Goal: Contribute content: Add original content to the website for others to see

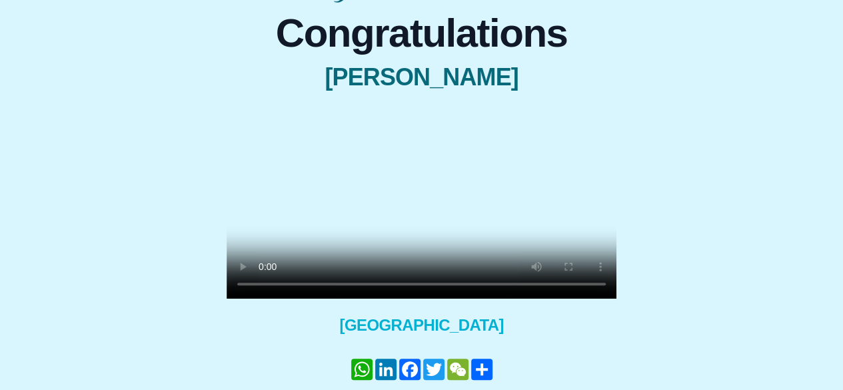
scroll to position [104, 0]
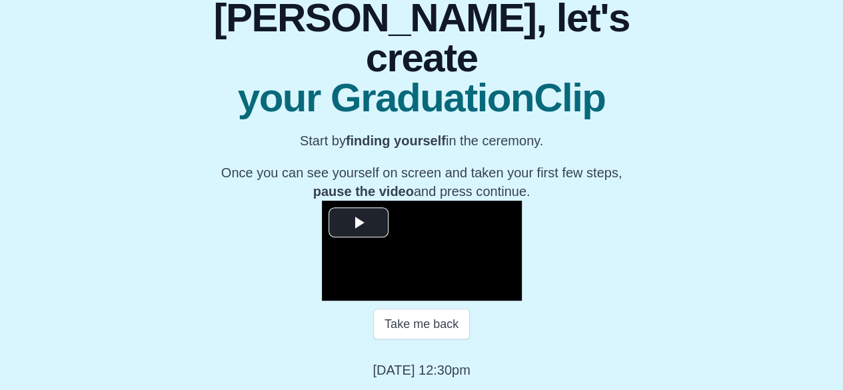
scroll to position [161, 0]
click at [359, 223] on span "Video Player" at bounding box center [359, 223] width 0 height 0
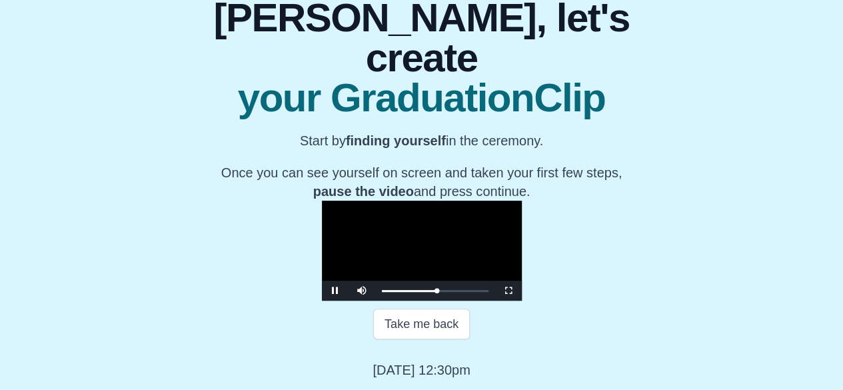
scroll to position [195, 0]
click at [432, 339] on button "Take me back" at bounding box center [421, 324] width 97 height 31
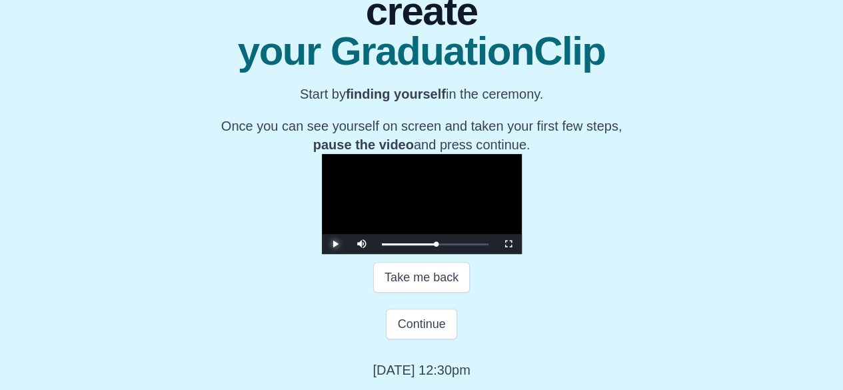
click at [335, 244] on span "Video Player" at bounding box center [335, 244] width 0 height 0
click at [424, 254] on video "Video Player" at bounding box center [422, 204] width 200 height 100
click at [423, 293] on button "Take me back" at bounding box center [421, 277] width 97 height 31
click at [335, 244] on span "Video Player" at bounding box center [335, 244] width 0 height 0
click at [399, 244] on video "Video Player" at bounding box center [422, 204] width 200 height 100
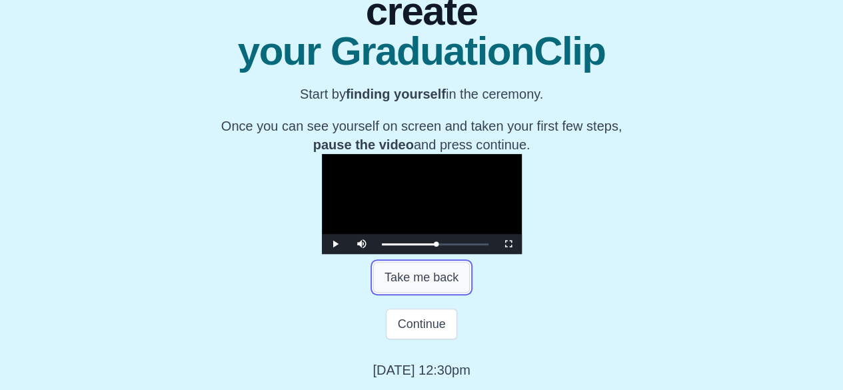
click at [410, 293] on button "Take me back" at bounding box center [421, 277] width 97 height 31
click at [335, 244] on span "Video Player" at bounding box center [335, 244] width 0 height 0
click at [405, 247] on video "Video Player" at bounding box center [422, 204] width 200 height 100
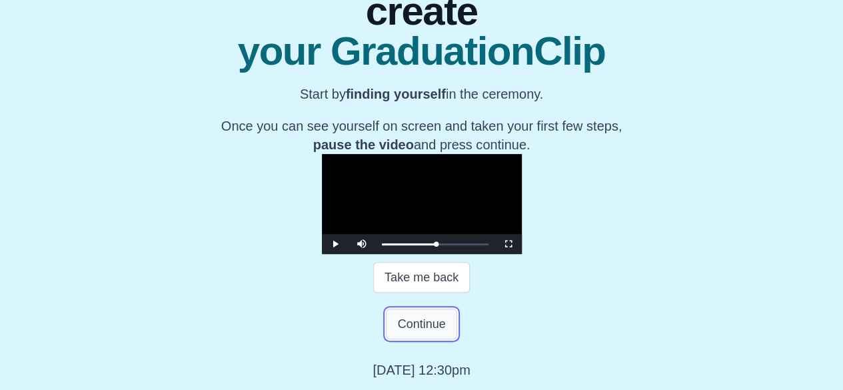
click at [426, 324] on button "Continue" at bounding box center [421, 324] width 71 height 31
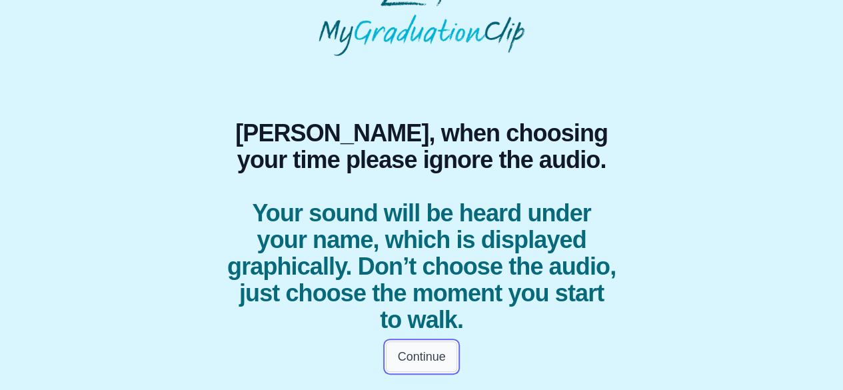
click at [424, 355] on button "Continue" at bounding box center [421, 356] width 71 height 31
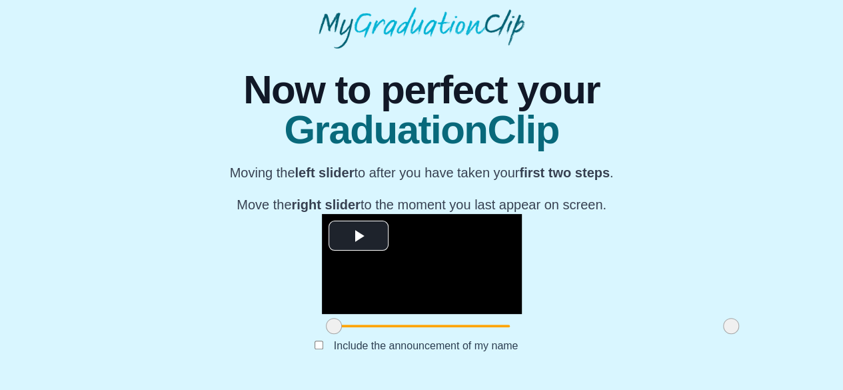
scroll to position [188, 0]
click at [359, 236] on span "Video Player" at bounding box center [359, 236] width 0 height 0
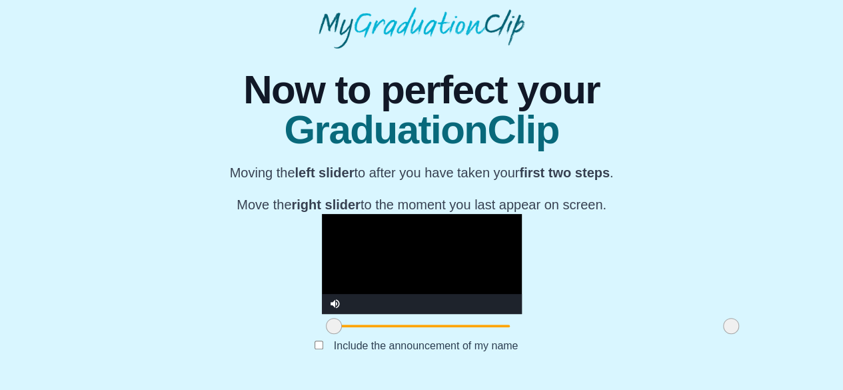
click at [493, 328] on div at bounding box center [422, 326] width 200 height 24
drag, startPoint x: 223, startPoint y: 325, endPoint x: 619, endPoint y: 315, distance: 396.1
click at [522, 315] on div at bounding box center [422, 326] width 200 height 24
drag, startPoint x: 602, startPoint y: 326, endPoint x: 663, endPoint y: 341, distance: 63.1
click at [663, 341] on div "**********" at bounding box center [422, 214] width 822 height 331
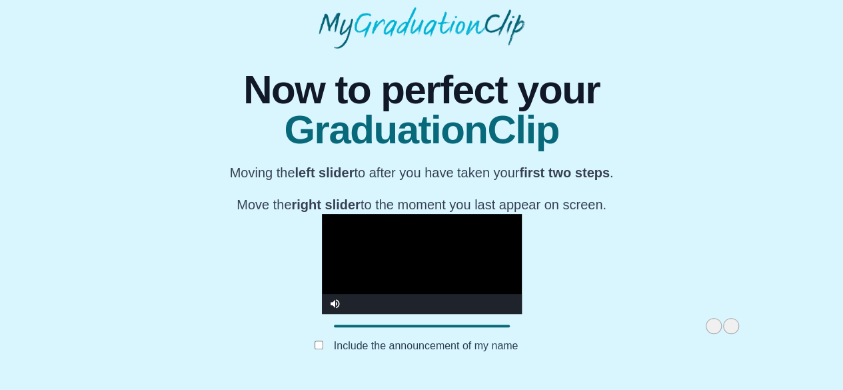
click at [771, 373] on div "**********" at bounding box center [422, 214] width 822 height 331
click at [723, 327] on span at bounding box center [731, 326] width 16 height 16
drag, startPoint x: 607, startPoint y: 327, endPoint x: 631, endPoint y: 328, distance: 24.0
click at [522, 328] on div at bounding box center [422, 326] width 200 height 24
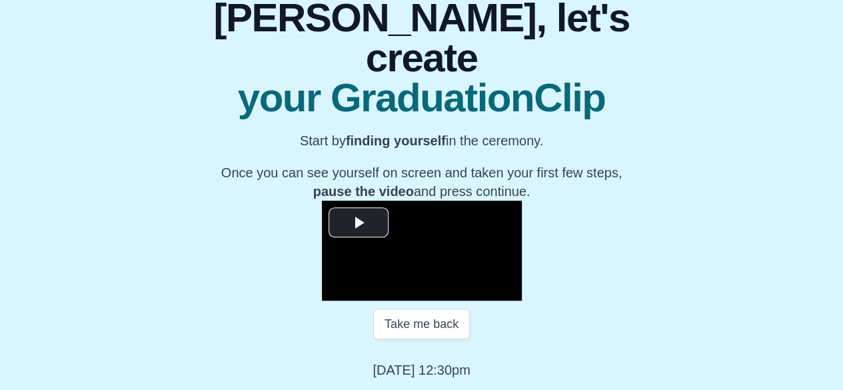
scroll to position [181, 0]
click at [359, 223] on span "Video Player" at bounding box center [359, 223] width 0 height 0
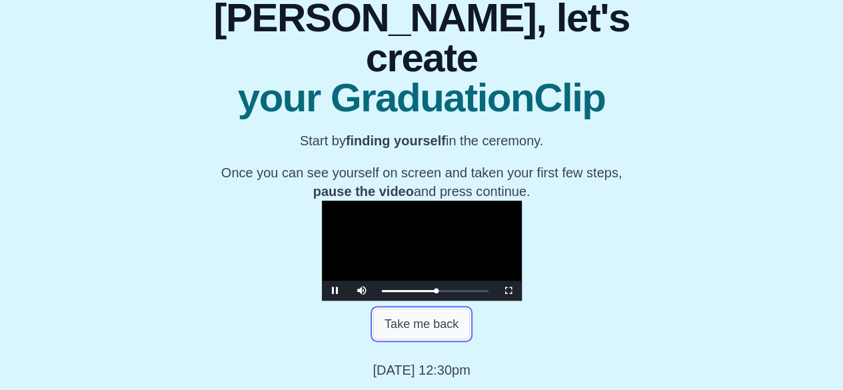
click at [441, 339] on button "Take me back" at bounding box center [421, 324] width 97 height 31
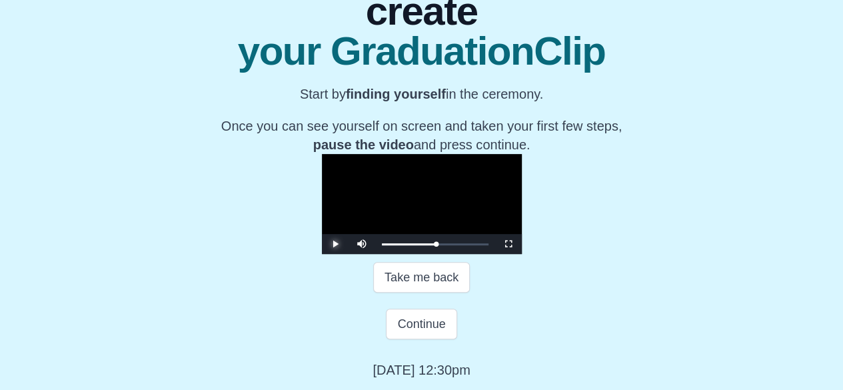
click at [335, 244] on span "Video Player" at bounding box center [335, 244] width 0 height 0
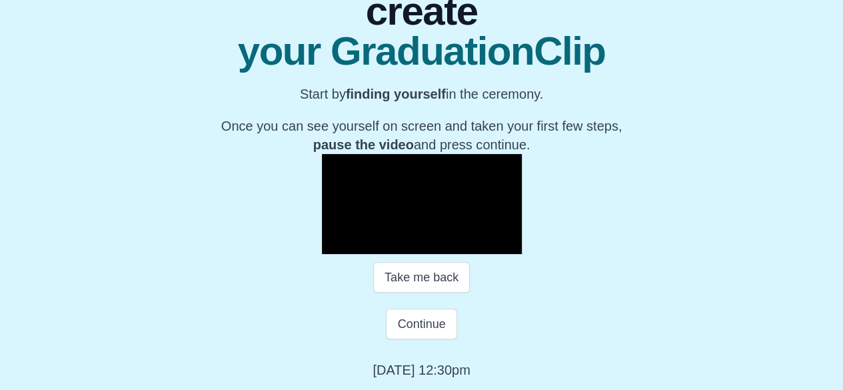
click at [420, 219] on video "Video Player" at bounding box center [422, 204] width 200 height 100
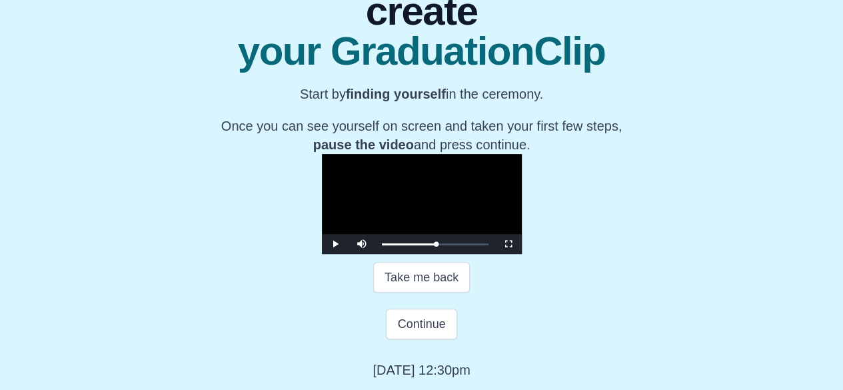
click at [420, 219] on video "Video Player" at bounding box center [422, 204] width 200 height 100
click at [419, 329] on button "Continue" at bounding box center [421, 324] width 71 height 31
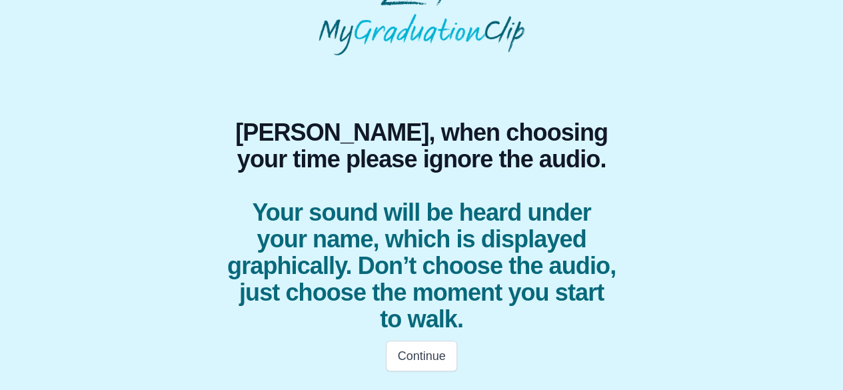
scroll to position [44, 0]
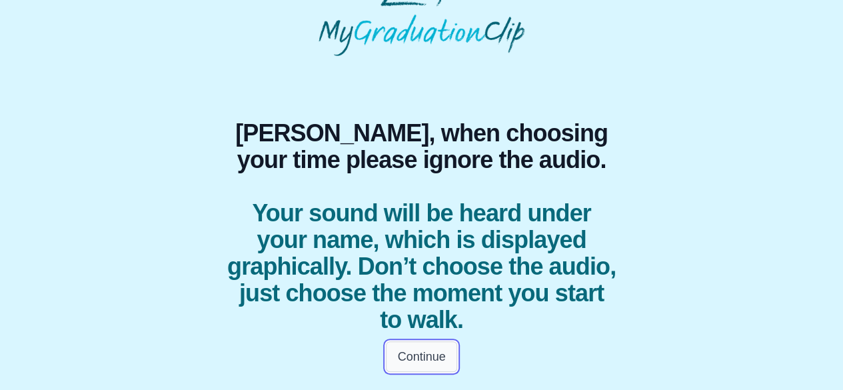
click at [445, 358] on button "Continue" at bounding box center [421, 356] width 71 height 31
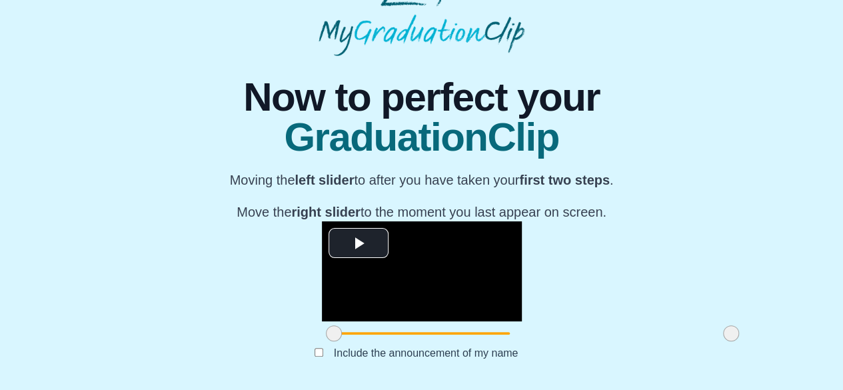
scroll to position [188, 0]
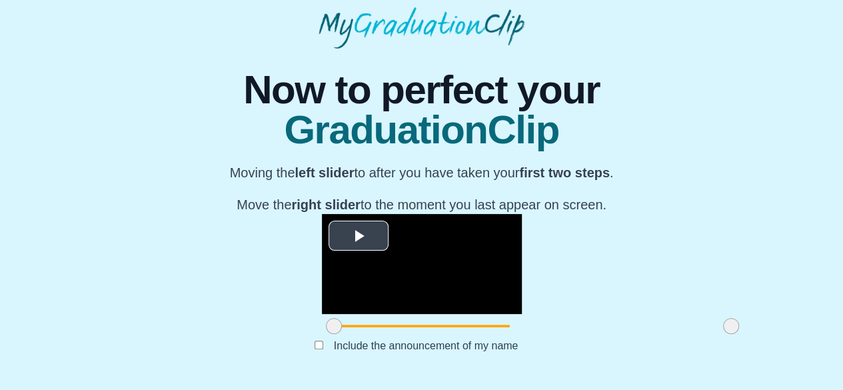
click at [359, 236] on span "Video Player" at bounding box center [359, 236] width 0 height 0
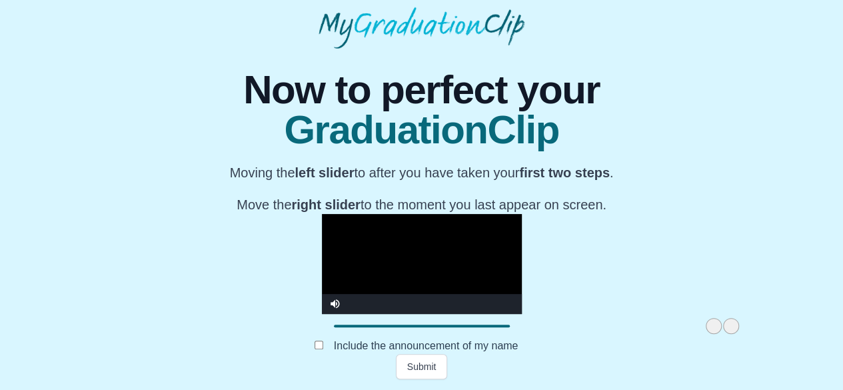
drag, startPoint x: 224, startPoint y: 327, endPoint x: 629, endPoint y: 326, distance: 404.7
click at [522, 326] on div at bounding box center [422, 326] width 200 height 24
click at [419, 364] on button "Submit" at bounding box center [422, 366] width 52 height 25
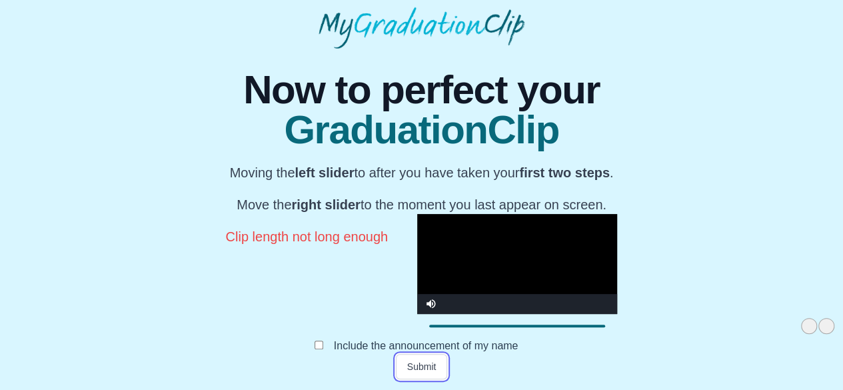
scroll to position [220, 0]
drag, startPoint x: 607, startPoint y: 326, endPoint x: 627, endPoint y: 327, distance: 20.0
click at [617, 327] on div at bounding box center [517, 326] width 200 height 24
drag, startPoint x: 603, startPoint y: 327, endPoint x: 640, endPoint y: 329, distance: 37.4
click at [640, 329] on div "**********" at bounding box center [422, 214] width 822 height 331
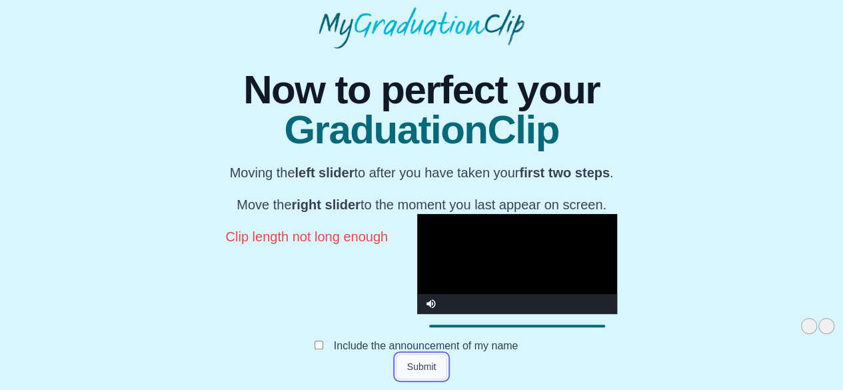
click at [425, 369] on button "Submit" at bounding box center [422, 366] width 52 height 25
click at [819, 325] on span at bounding box center [827, 326] width 16 height 16
drag, startPoint x: 603, startPoint y: 327, endPoint x: 463, endPoint y: 323, distance: 140.1
click at [661, 323] on span at bounding box center [669, 326] width 16 height 16
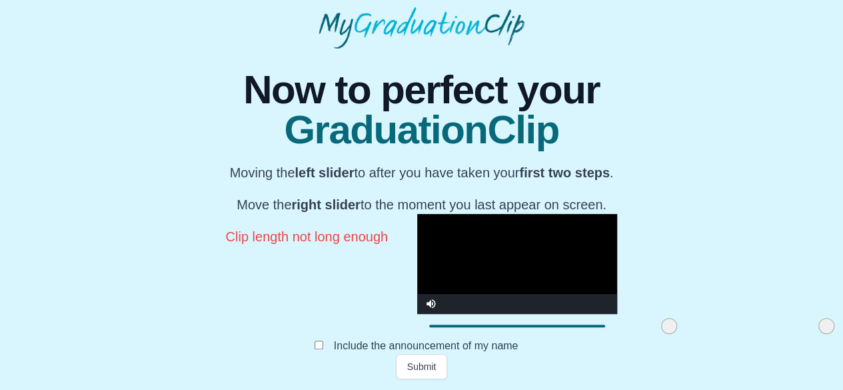
click at [440, 241] on video "Video Player" at bounding box center [517, 264] width 200 height 100
click at [663, 330] on span at bounding box center [671, 326] width 16 height 16
click at [417, 262] on video "Video Player" at bounding box center [517, 264] width 200 height 100
click at [659, 325] on div at bounding box center [671, 326] width 24 height 24
click at [427, 245] on video "Video Player" at bounding box center [517, 264] width 200 height 100
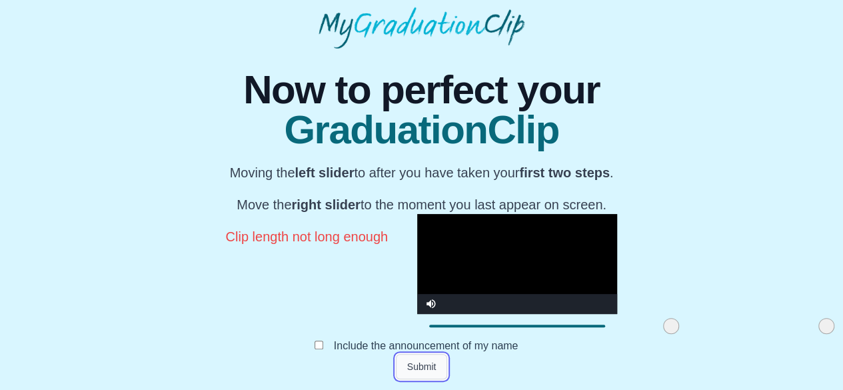
click at [421, 370] on button "Submit" at bounding box center [422, 366] width 52 height 25
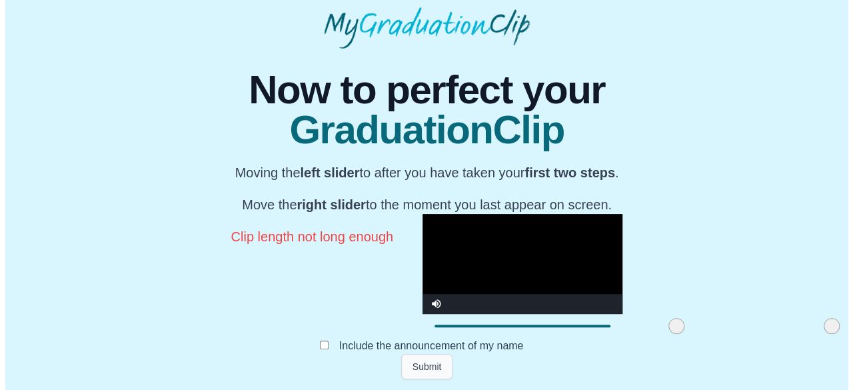
scroll to position [0, 0]
